Goal: Find specific fact: Find specific fact

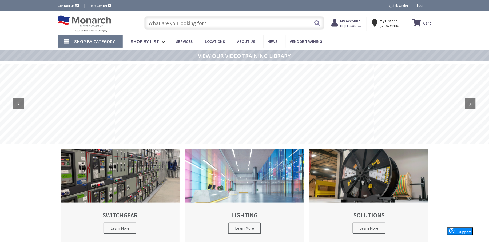
click at [176, 23] on input "text" at bounding box center [234, 22] width 180 height 13
click at [184, 22] on input "text" at bounding box center [234, 22] width 180 height 13
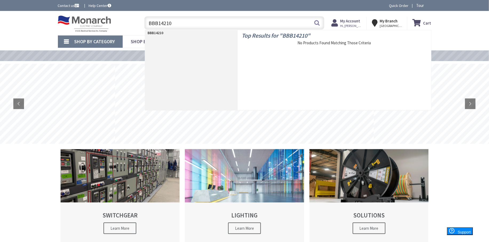
type input "BBB14210A"
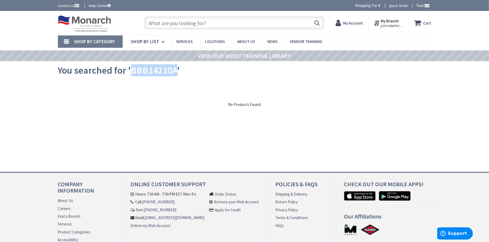
drag, startPoint x: 166, startPoint y: 72, endPoint x: 132, endPoint y: 71, distance: 33.9
click at [132, 71] on span "You searched for 'BBB14210A'" at bounding box center [119, 70] width 122 height 12
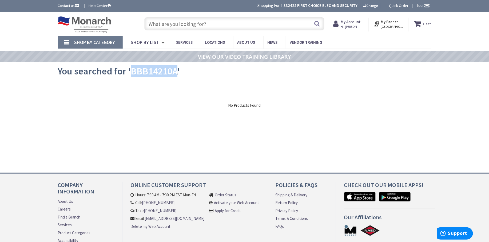
copy span "BBB14210A"
